Goal: Information Seeking & Learning: Learn about a topic

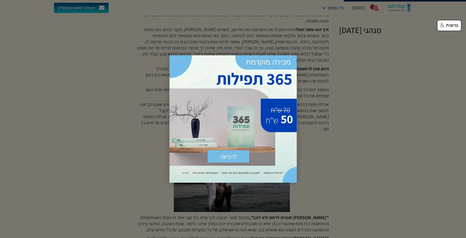
scroll to position [178, 0]
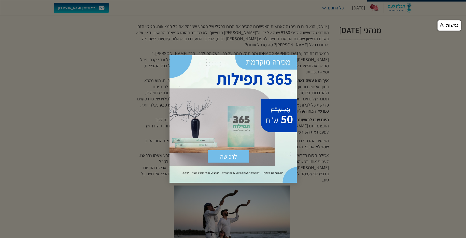
click at [271, 72] on div "לרכישה שלח × https://sefer.kab.co.il/products/365-%D7%AA%D7%A4%D7%99%D7%9C%D7%9…" at bounding box center [233, 118] width 127 height 127
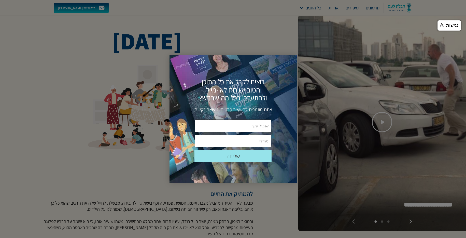
scroll to position [102, 0]
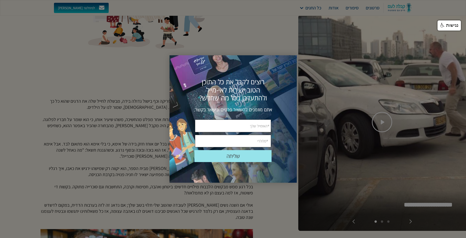
click at [282, 69] on div "שליחה שלח אתם מוזמנים להשאיר פרטים ונישאר בקשר. רוצים לקבל את כל התוכן הטוב ישי…" at bounding box center [233, 118] width 127 height 127
click at [176, 59] on div "שליחה שלח אתם מוזמנים להשאיר פרטים ונישאר בקשר. רוצים לקבל את כל התוכן הטוב ישי…" at bounding box center [233, 118] width 127 height 127
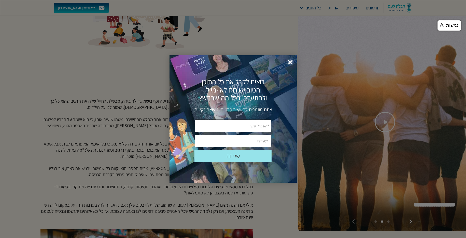
click at [292, 60] on span "×" at bounding box center [290, 62] width 11 height 11
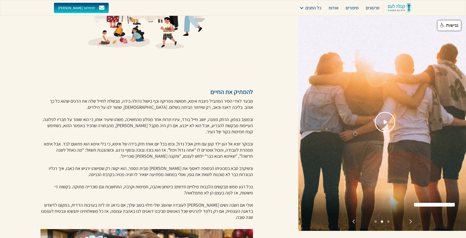
drag, startPoint x: 260, startPoint y: 87, endPoint x: 190, endPoint y: 130, distance: 81.8
click at [78, 182] on div "[DATE] להמתיק את החיים מבעד לאדי הסיר המהביל ניצבת אימא, חמושת פפריקה וכף בישול…" at bounding box center [149, 197] width 298 height 598
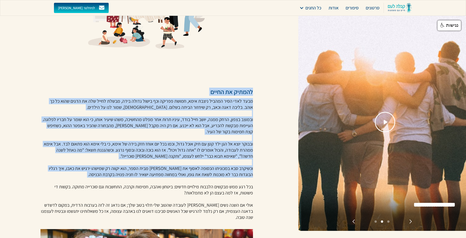
click at [206, 117] on p "מבעד לאדי הסיר המהביל ניצבת אימא, חמושת פפריקה וכף בישול גדולה בידה, מבשלת לחיי…" at bounding box center [146, 159] width 213 height 122
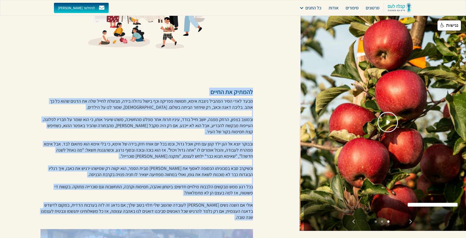
drag, startPoint x: 255, startPoint y: 91, endPoint x: 24, endPoint y: 224, distance: 266.6
click at [23, 225] on div "[DATE] להמתיק את החיים מבעד לאדי הסיר המהביל ניצבת אימא, חמושת פפריקה וכף בישול…" at bounding box center [149, 197] width 298 height 598
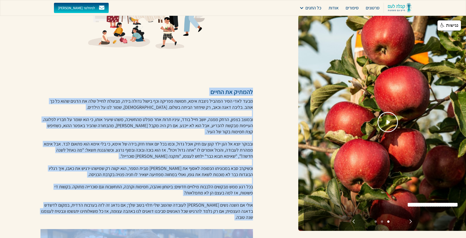
copy div "loremi do sitam cons adip elit seddoe tempo inci, utlab etdolo mag aliqu enima …"
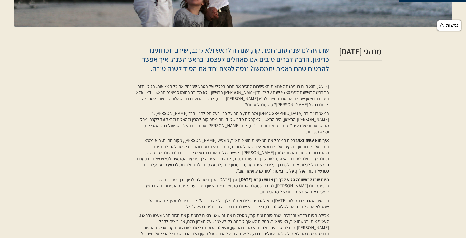
scroll to position [127, 0]
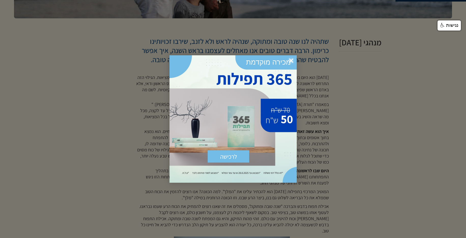
click at [292, 61] on span "×" at bounding box center [291, 60] width 11 height 11
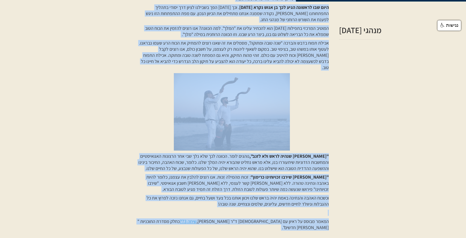
scroll to position [307, 0]
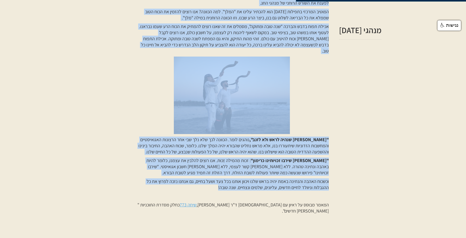
drag, startPoint x: 329, startPoint y: 66, endPoint x: 152, endPoint y: 175, distance: 208.7
click at [152, 175] on div "שתהיה לנו שנה טובה ומתוקה, שנהיה לראש ולא לזנב, שירבו זכויותינו כרימון. הרבה דב…" at bounding box center [233, 39] width 367 height 393
copy div "שתהיה לנו שנה טובה ומתוקה, שנהיה לראש ולא לזנב, שירבו זכויותינו כרימון. הרבה דב…"
